Goal: Task Accomplishment & Management: Manage account settings

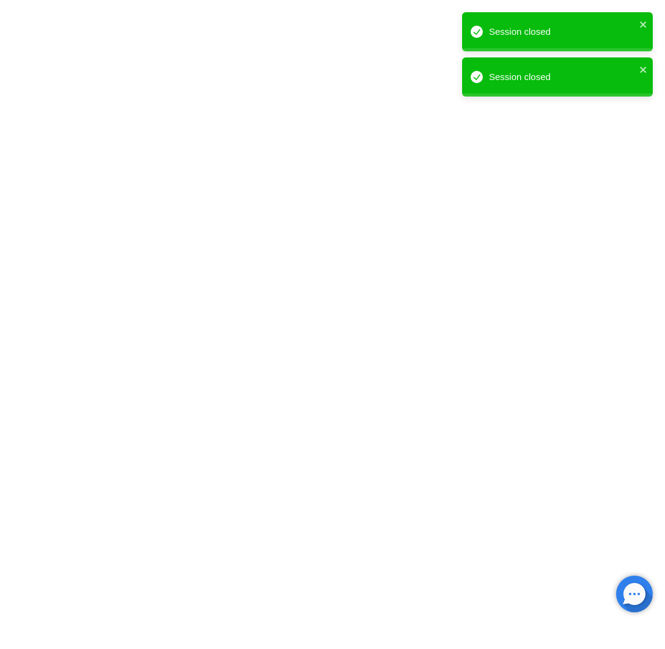
click at [350, 0] on html "Session closed Session closed" at bounding box center [332, 0] width 665 height 0
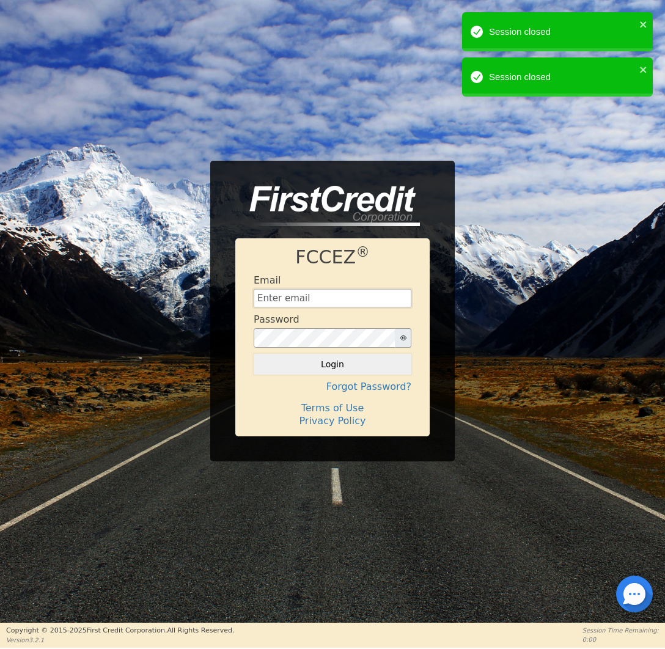
type input "[EMAIL_ADDRESS][DOMAIN_NAME]"
click at [358, 368] on button "Login" at bounding box center [333, 364] width 158 height 21
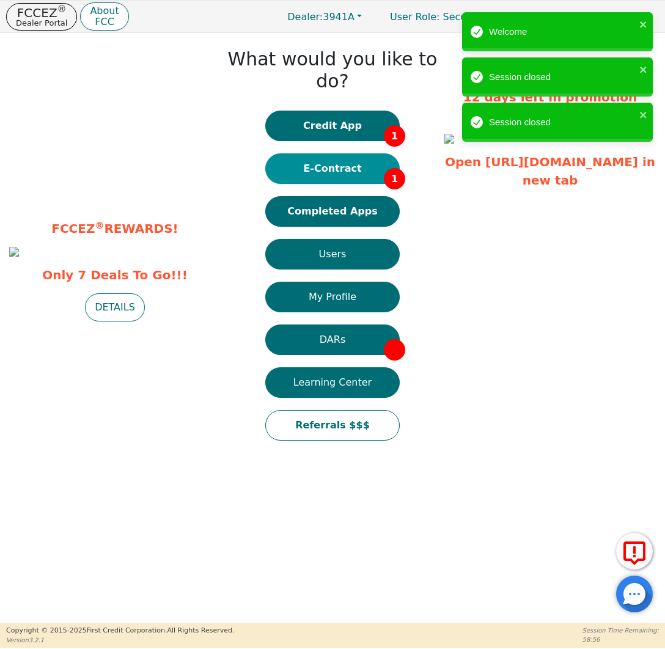
click at [333, 156] on button "E-Contract 1" at bounding box center [332, 168] width 135 height 31
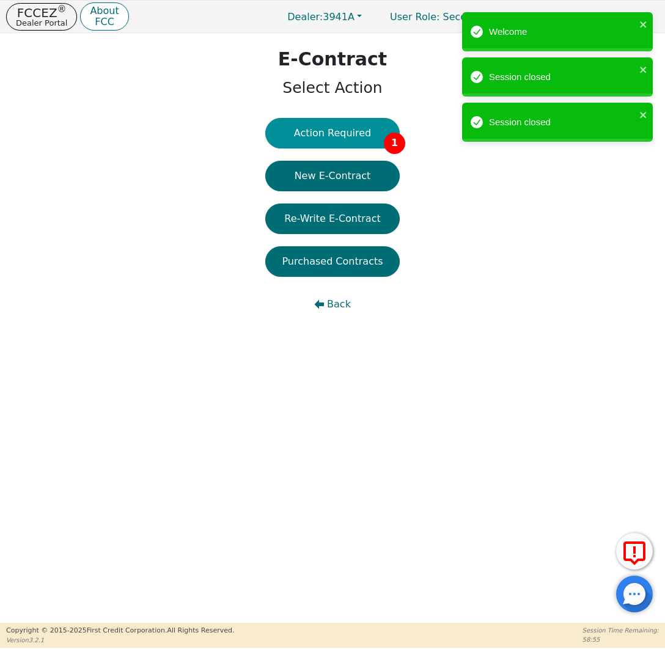
click at [357, 130] on button "Action Required 1" at bounding box center [332, 133] width 135 height 31
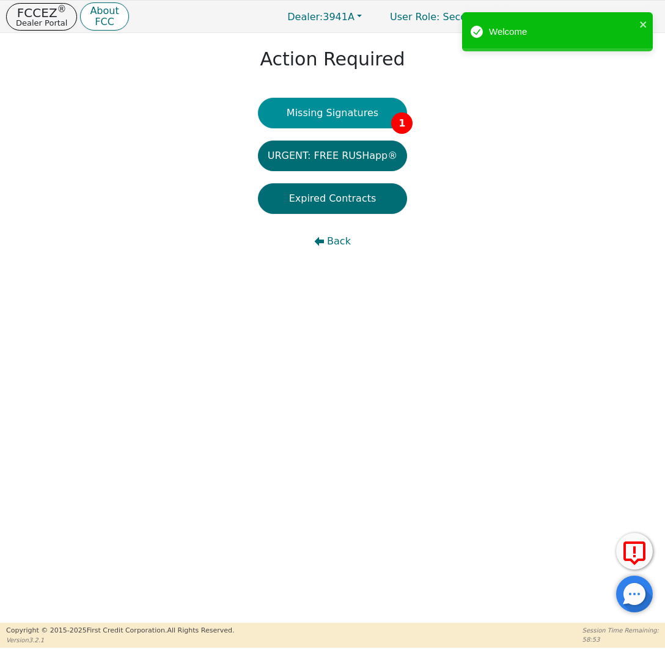
click at [344, 111] on button "Missing Signatures 1" at bounding box center [333, 113] width 150 height 31
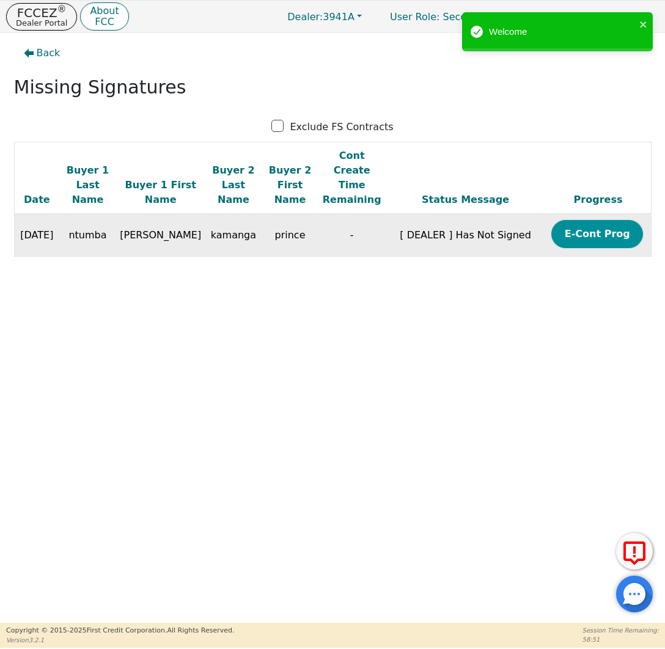
click at [578, 226] on button "E-Cont Prog" at bounding box center [598, 234] width 92 height 28
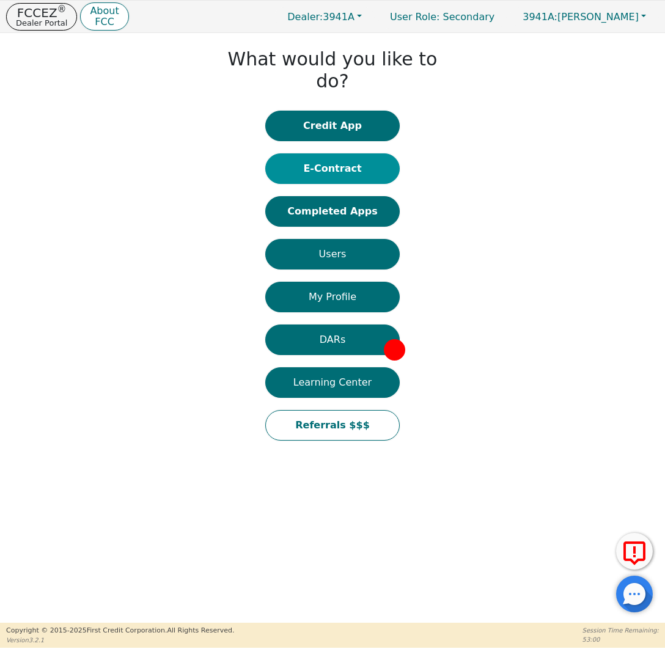
click at [353, 161] on button "E-Contract" at bounding box center [332, 168] width 135 height 31
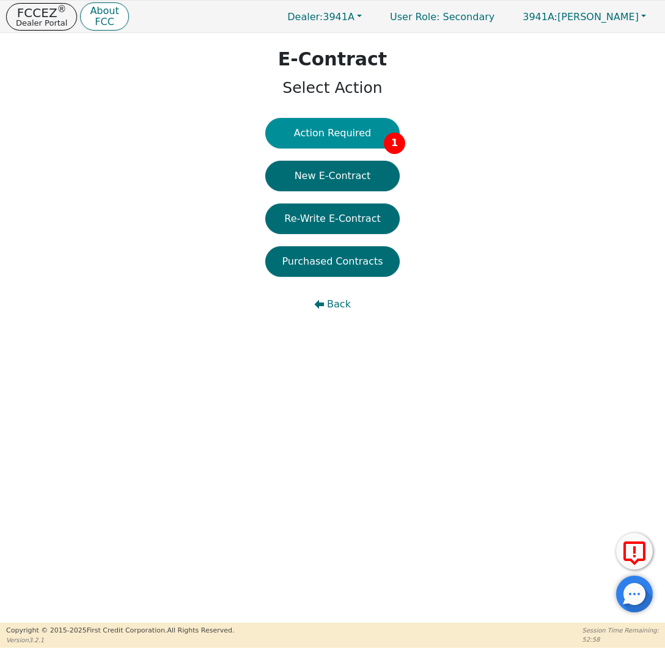
click at [345, 120] on button "Action Required 1" at bounding box center [332, 133] width 135 height 31
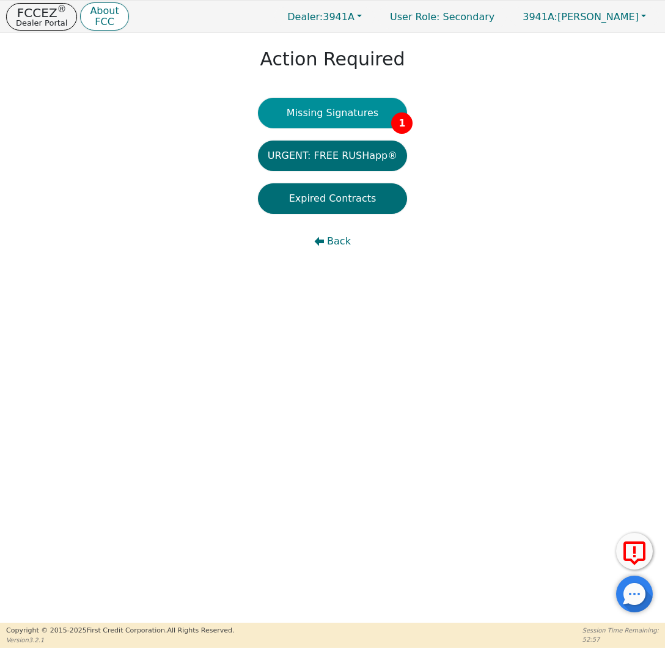
click at [350, 120] on button "Missing Signatures 1" at bounding box center [333, 113] width 150 height 31
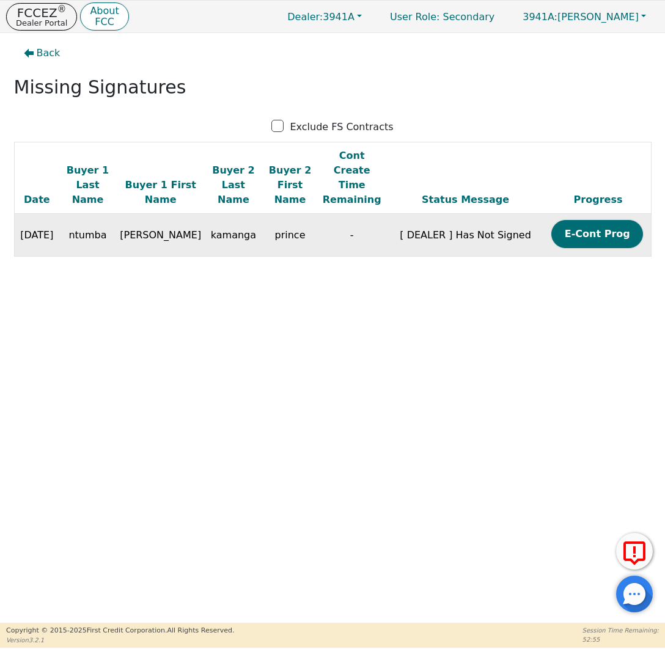
click at [419, 214] on td "[ DEALER ] Has Not Signed" at bounding box center [466, 235] width 160 height 43
click at [289, 219] on td "prince" at bounding box center [290, 235] width 57 height 43
click at [37, 218] on td "[DATE]" at bounding box center [36, 235] width 45 height 43
click at [419, 214] on td "[ DEALER ] Has Not Signed" at bounding box center [466, 235] width 160 height 43
click at [549, 214] on td "E-Cont Prog" at bounding box center [598, 235] width 105 height 43
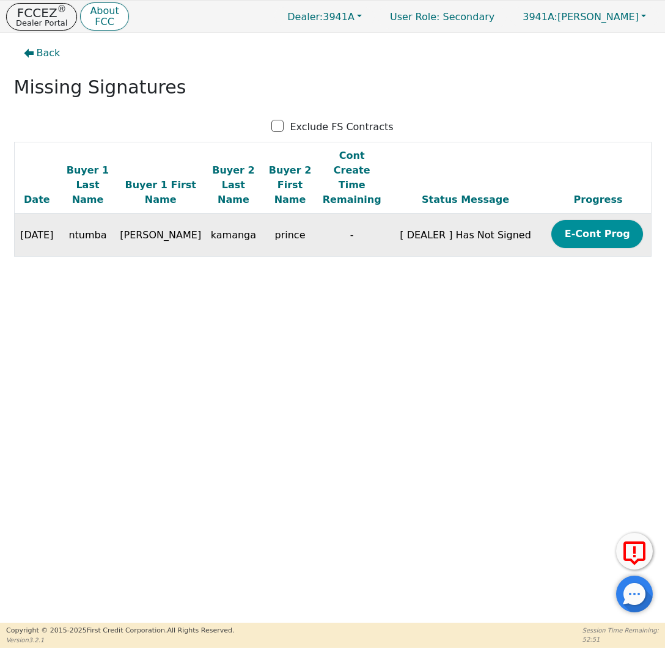
click at [581, 220] on button "E-Cont Prog" at bounding box center [598, 234] width 92 height 28
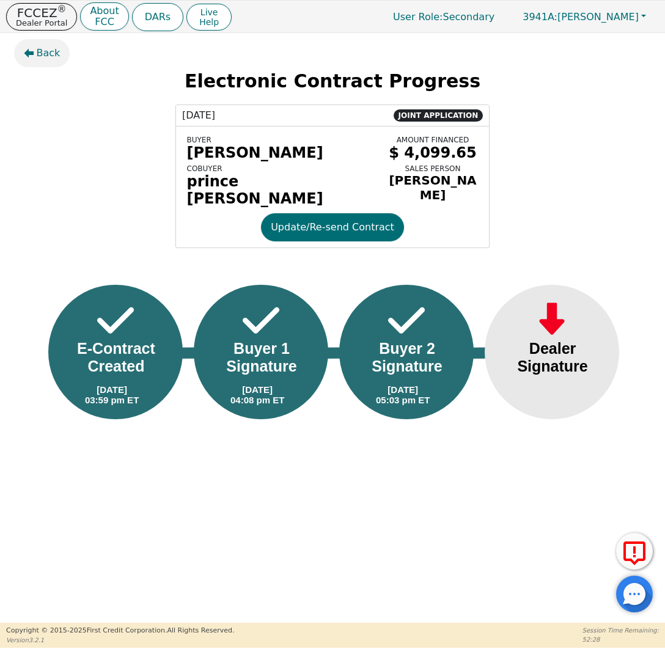
click at [38, 56] on span "Back" at bounding box center [49, 53] width 24 height 15
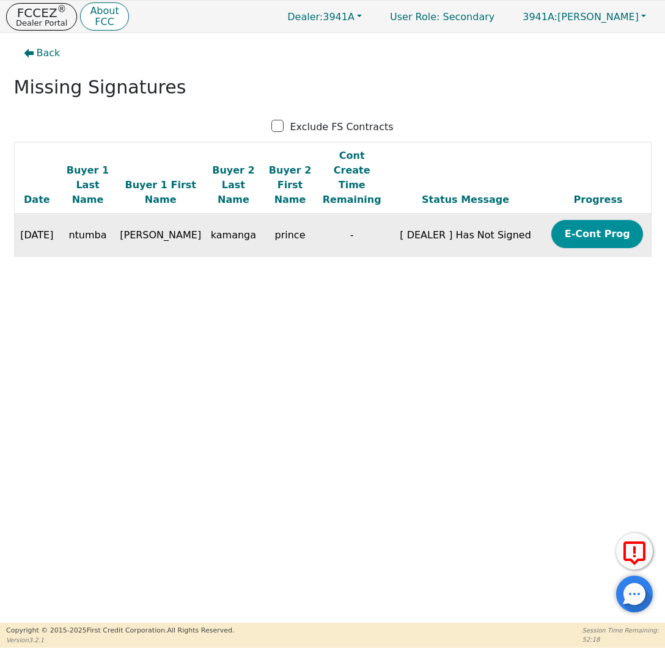
click at [567, 224] on button "E-Cont Prog" at bounding box center [598, 234] width 92 height 28
